Goal: Check status: Check status

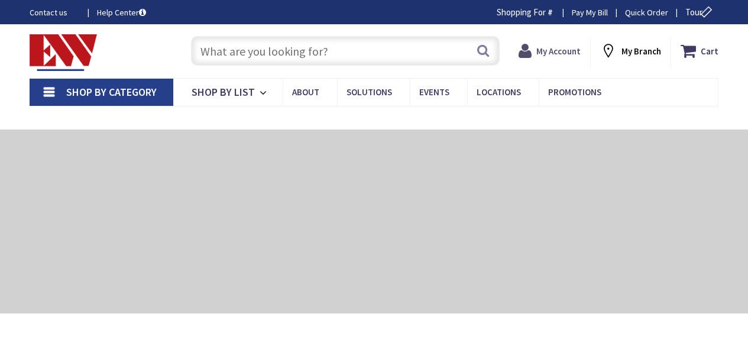
click at [540, 49] on strong "My Account" at bounding box center [558, 51] width 44 height 11
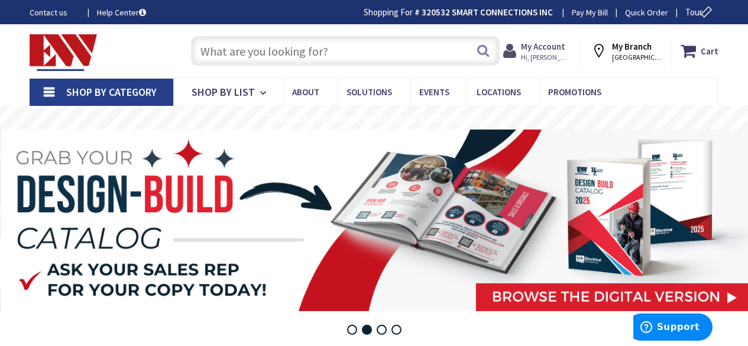
click at [537, 49] on strong "My Account" at bounding box center [543, 46] width 44 height 11
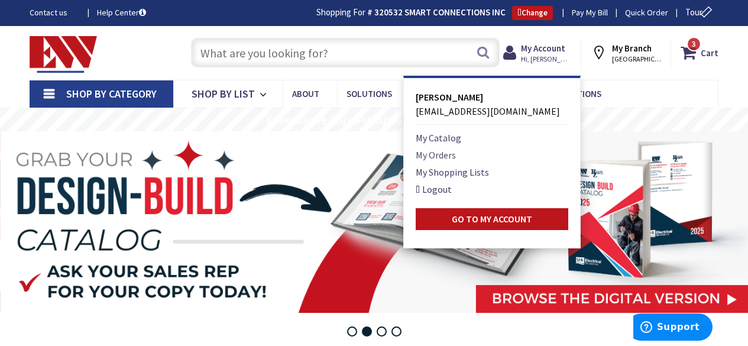
click at [435, 158] on link "My Orders" at bounding box center [436, 155] width 40 height 14
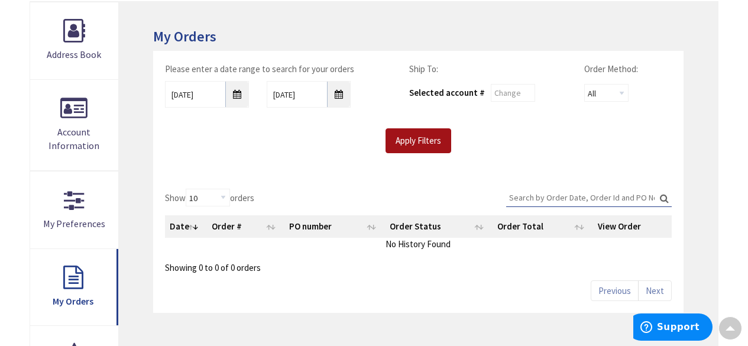
click at [396, 143] on input "Apply Filters" at bounding box center [419, 140] width 66 height 25
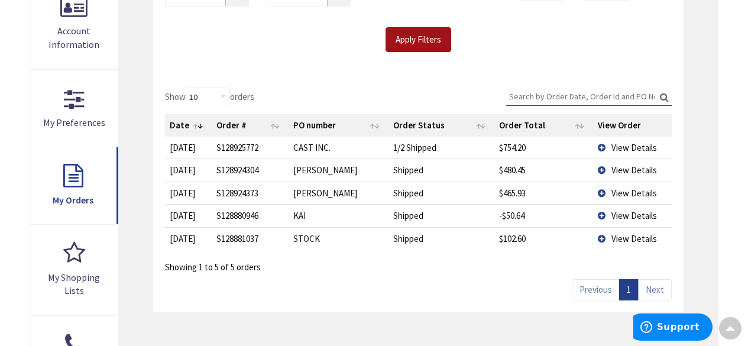
scroll to position [277, 0]
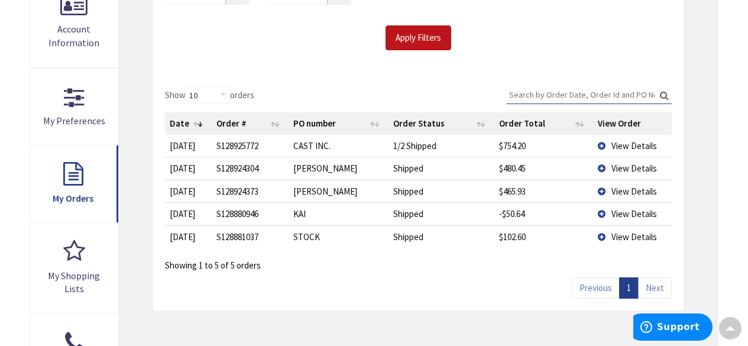
click at [616, 186] on span "View Details" at bounding box center [634, 191] width 46 height 11
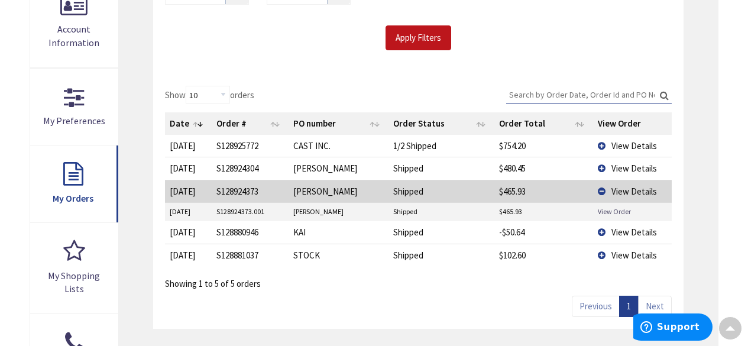
click at [614, 209] on link "View Order" at bounding box center [614, 211] width 33 height 10
click at [606, 170] on td "View Details" at bounding box center [632, 168] width 79 height 22
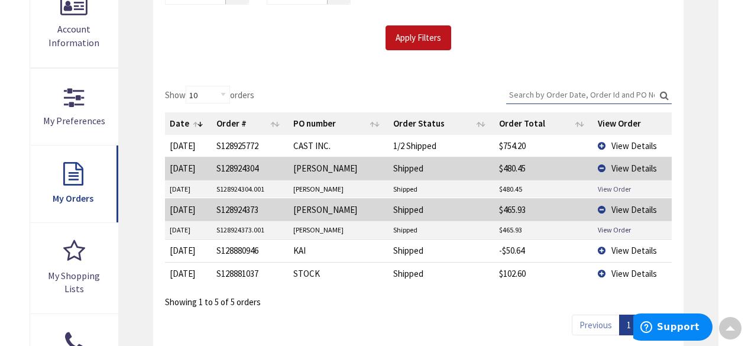
click at [602, 187] on link "View Order" at bounding box center [614, 189] width 33 height 10
click at [613, 145] on span "View Details" at bounding box center [634, 145] width 46 height 11
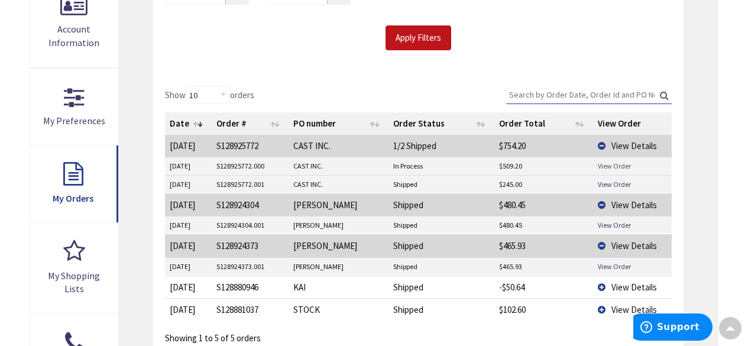
click at [610, 166] on link "View Order" at bounding box center [614, 166] width 33 height 10
click at [622, 180] on link "View Order" at bounding box center [614, 184] width 33 height 10
click at [607, 180] on link "View Order" at bounding box center [614, 184] width 33 height 10
click at [605, 163] on link "View Order" at bounding box center [614, 166] width 33 height 10
click at [542, 35] on div "Apply Filters" at bounding box center [418, 37] width 524 height 25
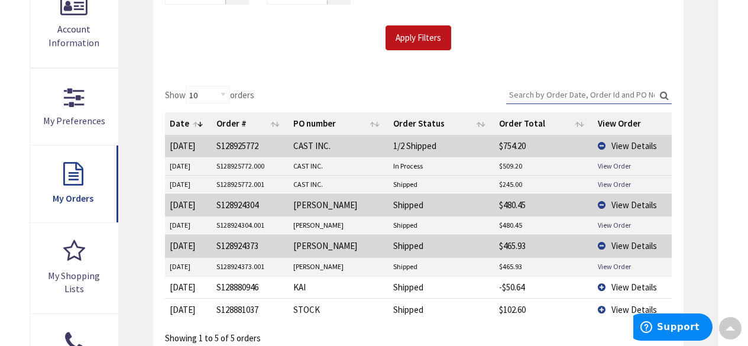
scroll to position [0, 0]
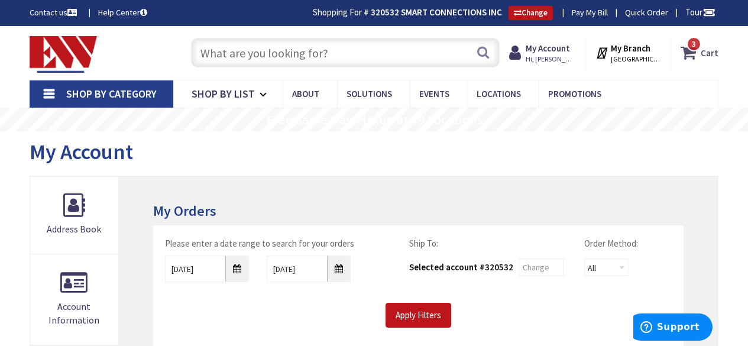
click at [690, 46] on span "3 3 items" at bounding box center [693, 44] width 15 height 15
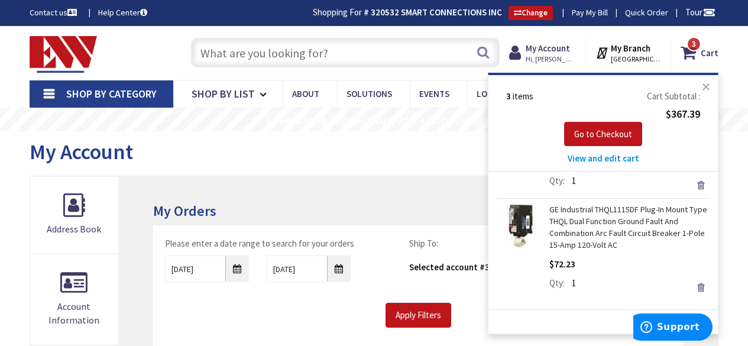
scroll to position [157, 0]
click at [357, 156] on div "My Account" at bounding box center [374, 153] width 689 height 44
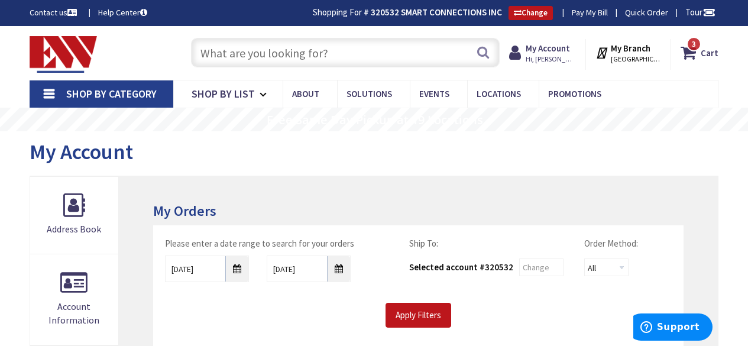
click at [642, 54] on span "[GEOGRAPHIC_DATA], [GEOGRAPHIC_DATA]" at bounding box center [636, 58] width 50 height 9
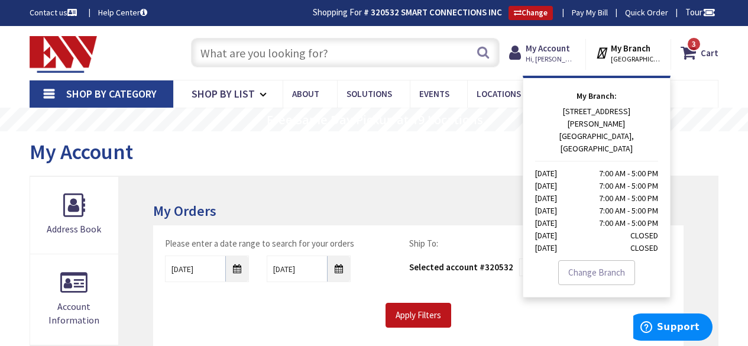
click at [489, 147] on div "My Account" at bounding box center [374, 153] width 689 height 44
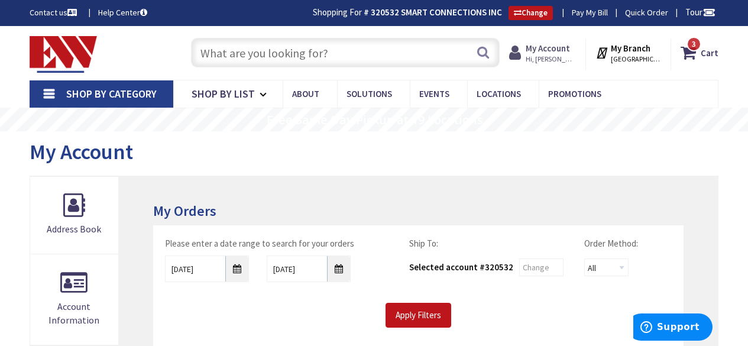
click at [561, 44] on strong "My Account" at bounding box center [548, 48] width 44 height 11
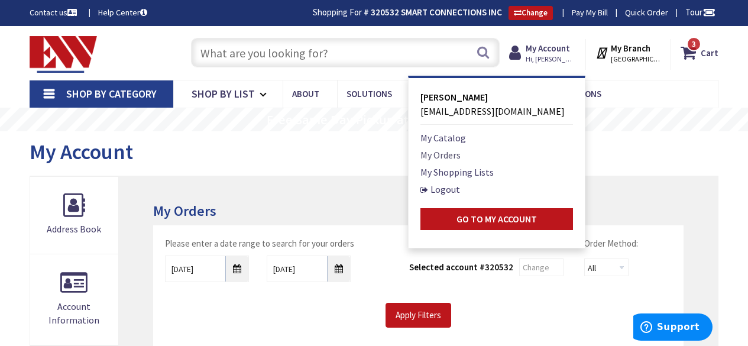
click at [448, 150] on link "My Orders" at bounding box center [440, 155] width 40 height 14
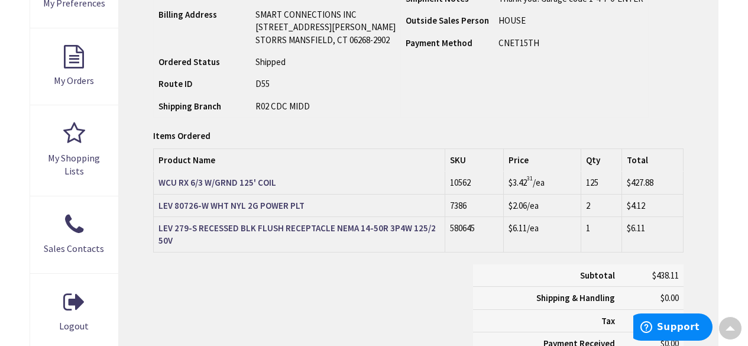
scroll to position [395, 0]
click at [365, 222] on link "LEV 279-S RECESSED BLK FLUSH RECEPTACLE NEMA 14-50R 3P4W 125/250V" at bounding box center [298, 234] width 281 height 25
click at [364, 225] on strong "LEV 279-S RECESSED BLK FLUSH RECEPTACLE NEMA 14-50R 3P4W 125/250V" at bounding box center [296, 234] width 277 height 24
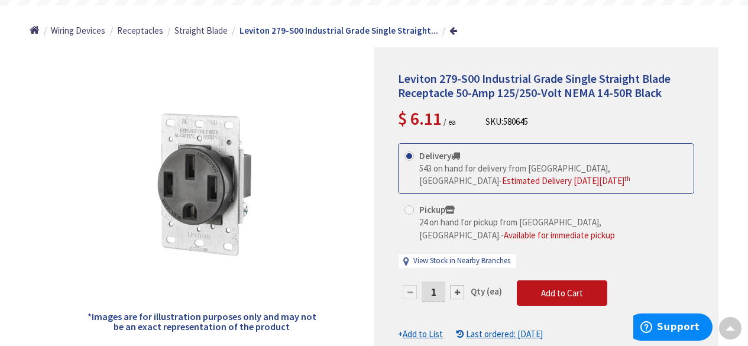
scroll to position [128, 0]
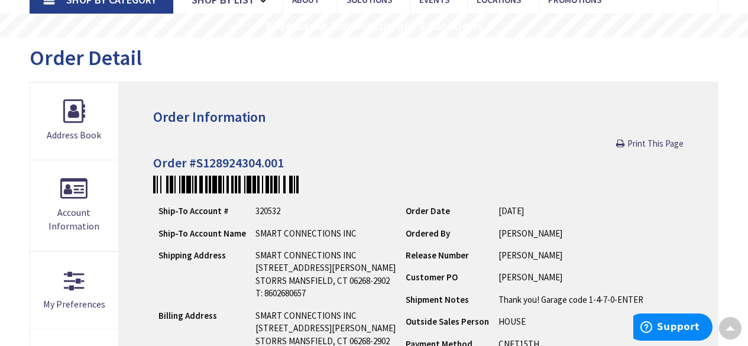
scroll to position [21, 0]
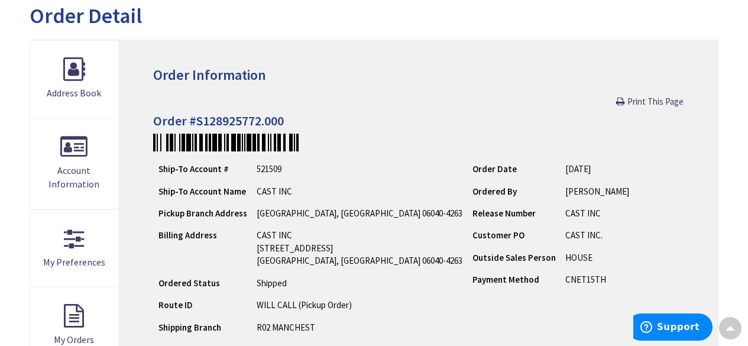
scroll to position [73, 0]
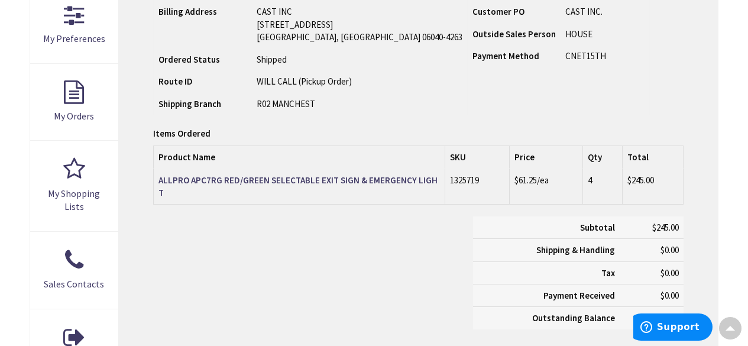
scroll to position [355, 0]
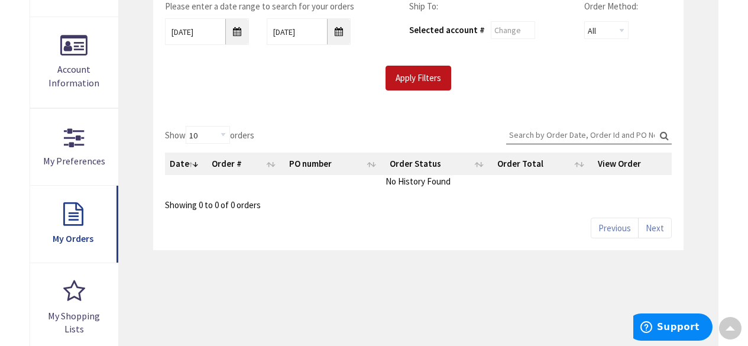
scroll to position [238, 0]
click at [438, 82] on input "Apply Filters" at bounding box center [419, 77] width 66 height 25
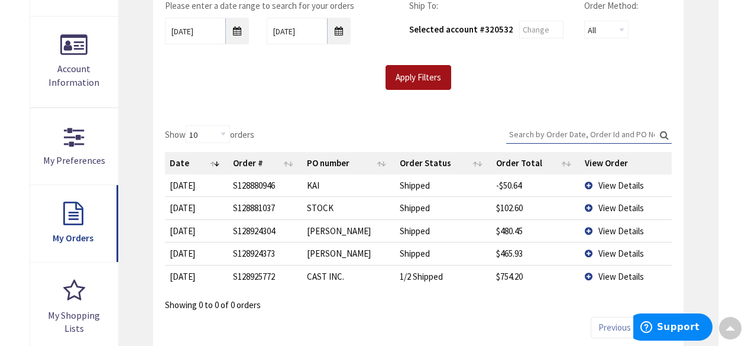
scroll to position [207, 0]
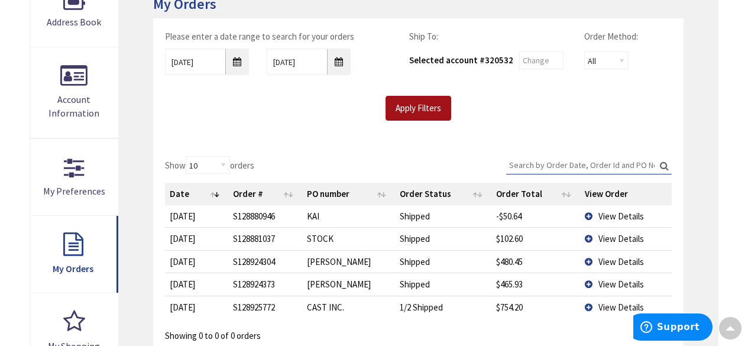
click at [419, 105] on input "Apply Filters" at bounding box center [419, 108] width 66 height 25
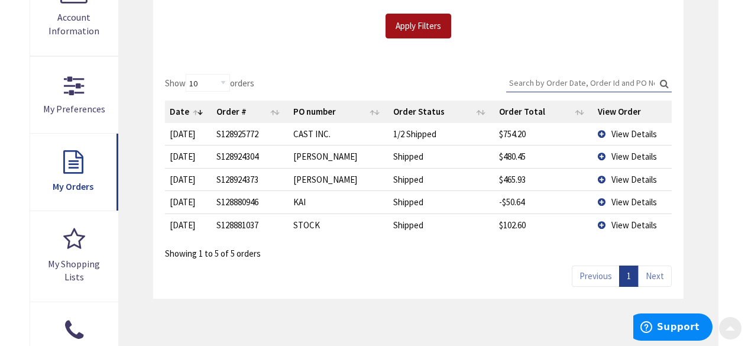
scroll to position [323, 0]
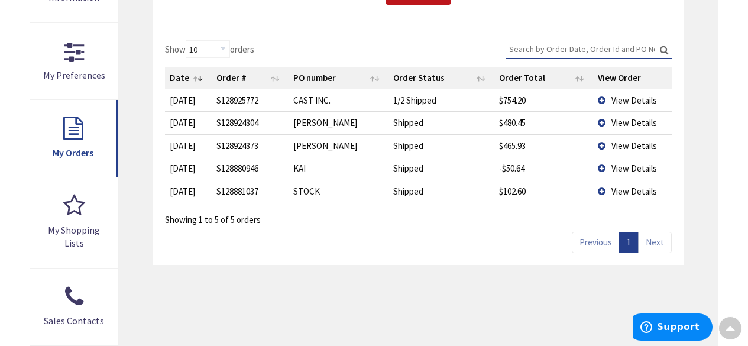
click at [628, 147] on span "View Details" at bounding box center [634, 145] width 46 height 11
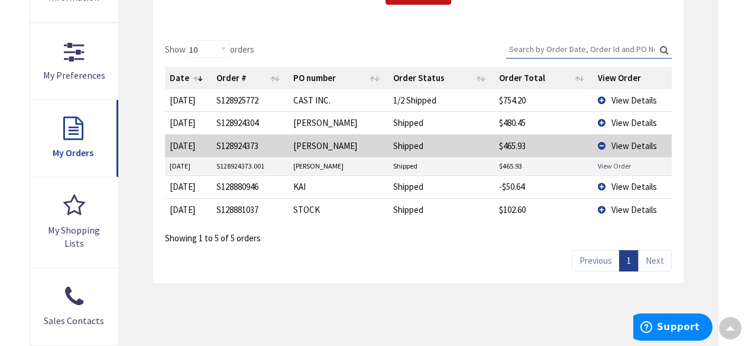
click at [611, 166] on link "View Order" at bounding box center [614, 166] width 33 height 10
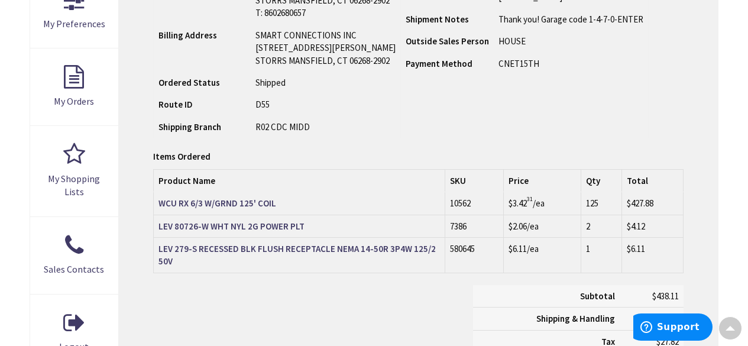
scroll to position [381, 0]
